Goal: Find specific page/section: Find specific page/section

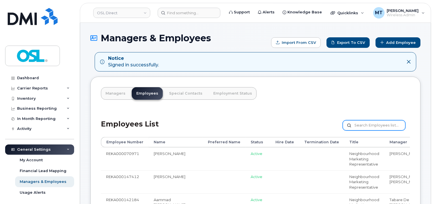
click at [364, 125] on input "text" at bounding box center [374, 125] width 63 height 10
paste input "[PERSON_NAME][EMAIL_ADDRESS][PERSON_NAME][DOMAIN_NAME]"
type input "[PERSON_NAME][EMAIL_ADDRESS][PERSON_NAME][DOMAIN_NAME]"
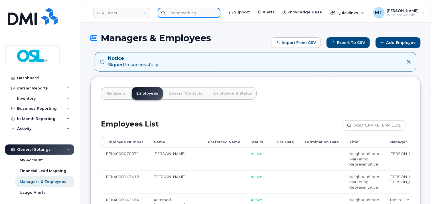
click at [189, 10] on input at bounding box center [189, 13] width 63 height 10
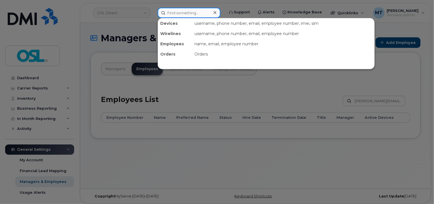
click at [190, 13] on input at bounding box center [189, 13] width 63 height 10
paste input "[PERSON_NAME][EMAIL_ADDRESS][PERSON_NAME][DOMAIN_NAME]"
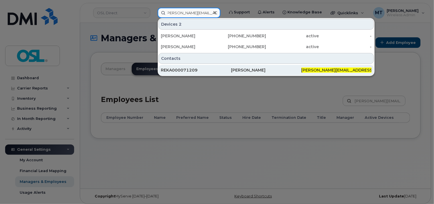
type input "[PERSON_NAME][EMAIL_ADDRESS][PERSON_NAME][DOMAIN_NAME]"
click at [204, 73] on div "REKA000071209" at bounding box center [196, 70] width 70 height 10
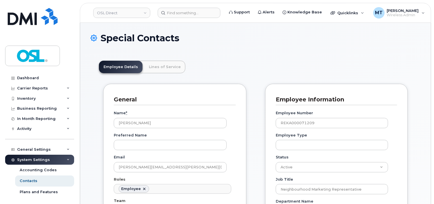
scroll to position [17, 0]
